Goal: Task Accomplishment & Management: Manage account settings

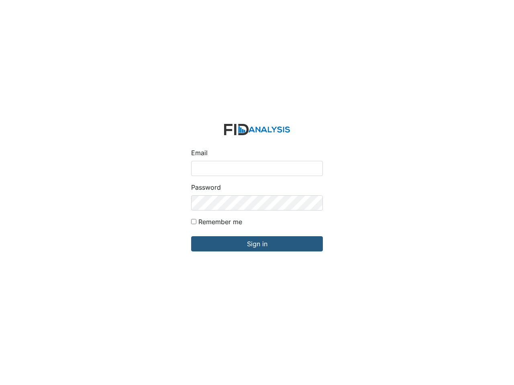
click at [257, 193] on div "Password" at bounding box center [257, 197] width 132 height 28
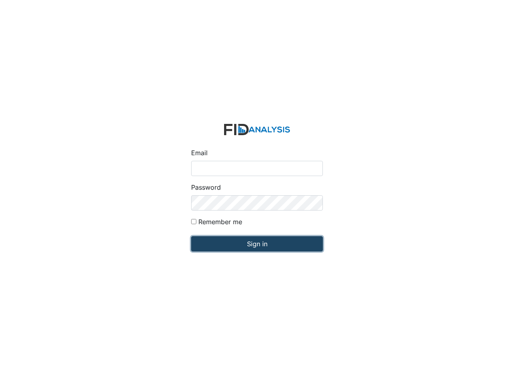
click at [257, 244] on input "Sign in" at bounding box center [257, 243] width 132 height 15
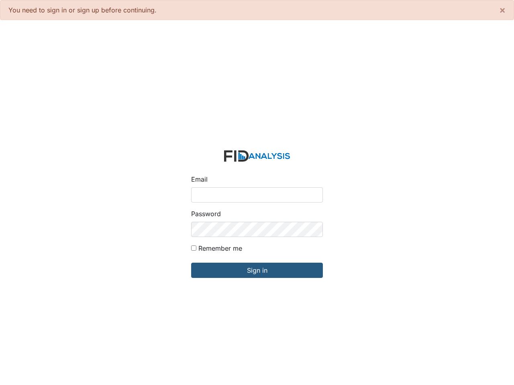
click at [257, 193] on input "Email" at bounding box center [257, 194] width 132 height 15
click at [257, 271] on input "Sign in" at bounding box center [257, 270] width 132 height 15
